Goal: Task Accomplishment & Management: Use online tool/utility

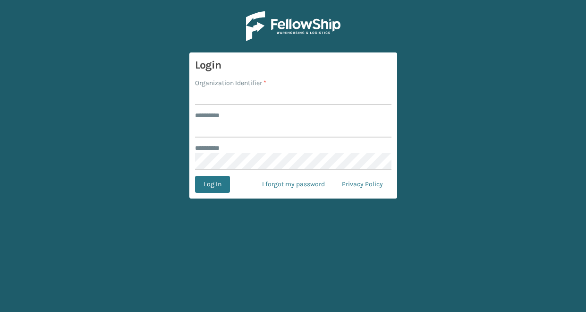
click at [264, 92] on input "Organization Identifier *" at bounding box center [293, 96] width 196 height 17
type input "CDD"
click at [260, 127] on input "******** *" at bounding box center [293, 128] width 196 height 17
type input "*******"
click at [215, 184] on button "Log In" at bounding box center [212, 184] width 35 height 17
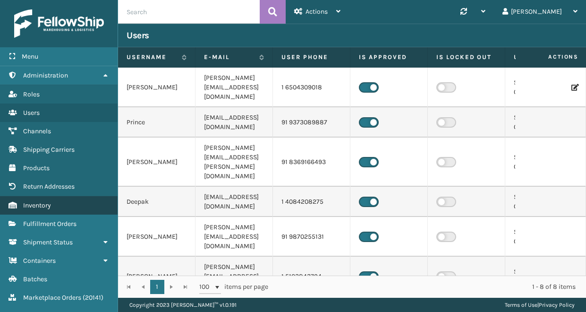
click at [51, 201] on span "Inventory" at bounding box center [37, 205] width 28 height 8
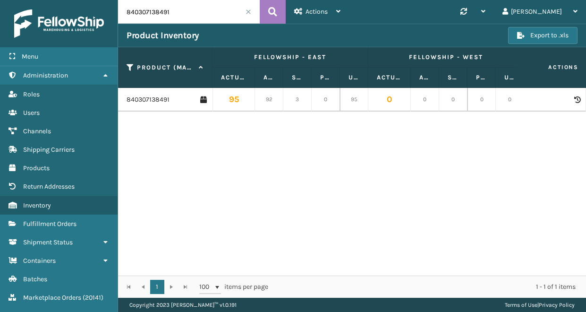
drag, startPoint x: 179, startPoint y: 12, endPoint x: 67, endPoint y: 15, distance: 112.9
click at [67, 0] on div "Menu Administration Roles Users Channels Shipping Carriers Products Return Addr…" at bounding box center [293, 0] width 586 height 0
paste input "23459"
type input "840307123459"
click at [272, 13] on icon at bounding box center [272, 12] width 9 height 14
